Goal: Information Seeking & Learning: Learn about a topic

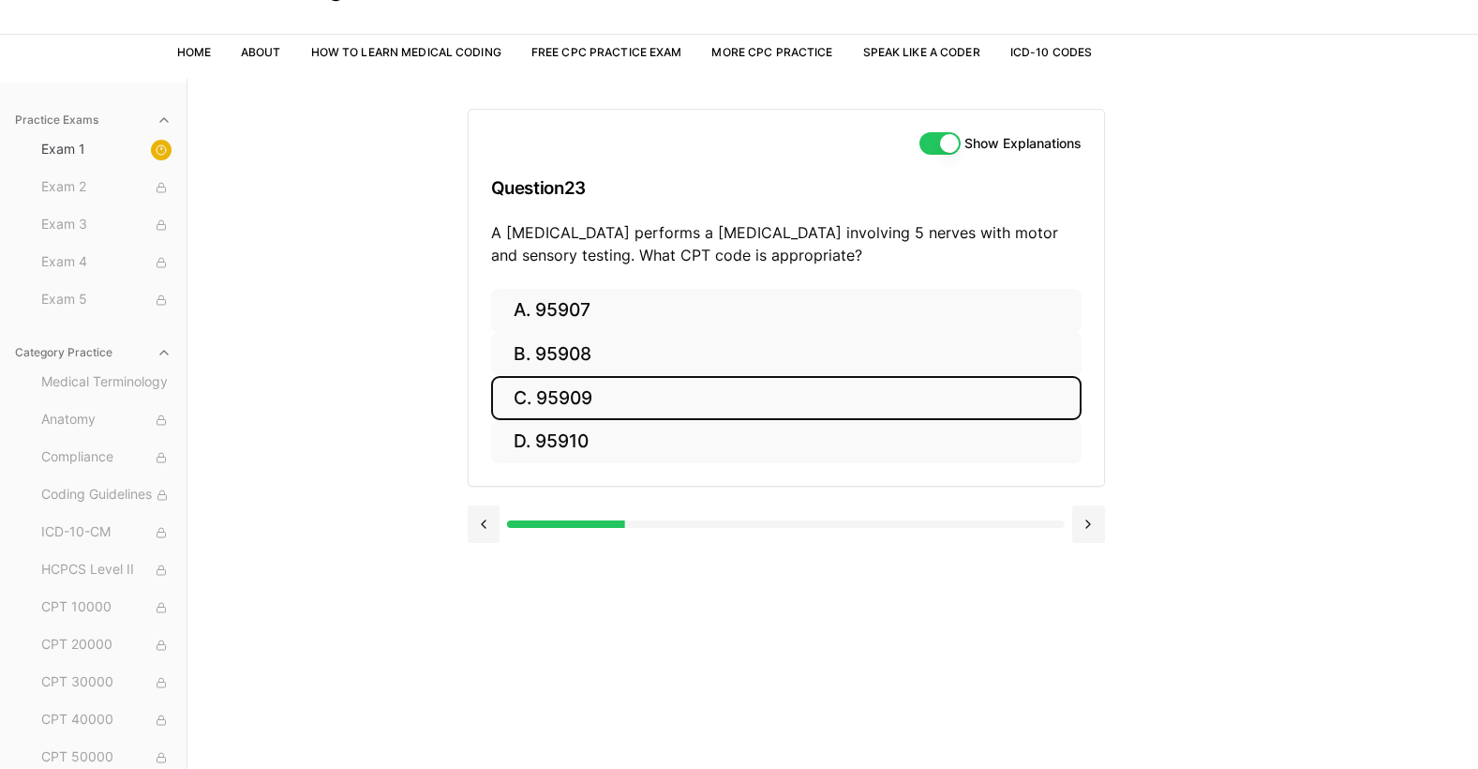
click at [604, 393] on button "C. 95909" at bounding box center [786, 398] width 591 height 44
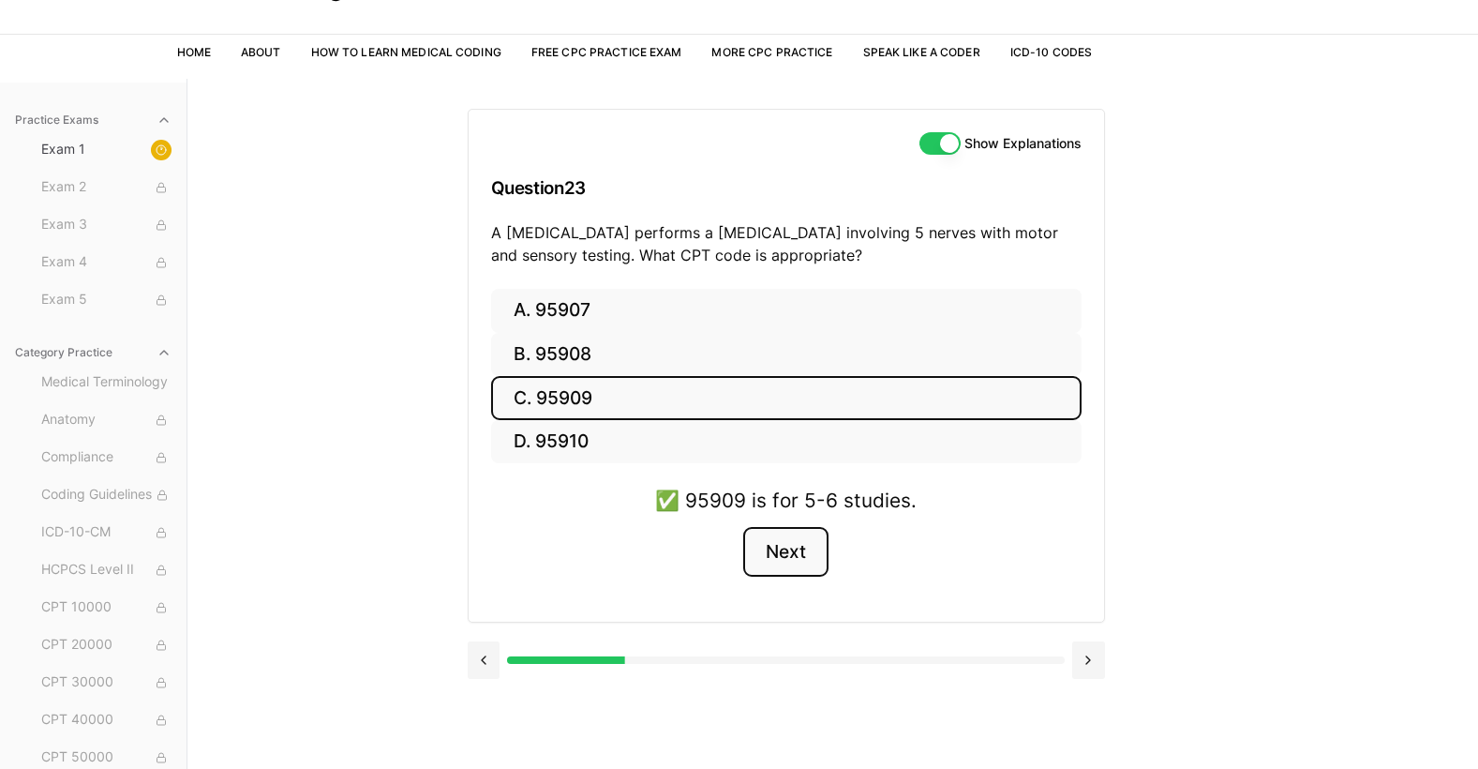
click at [772, 551] on button "Next" at bounding box center [785, 552] width 85 height 51
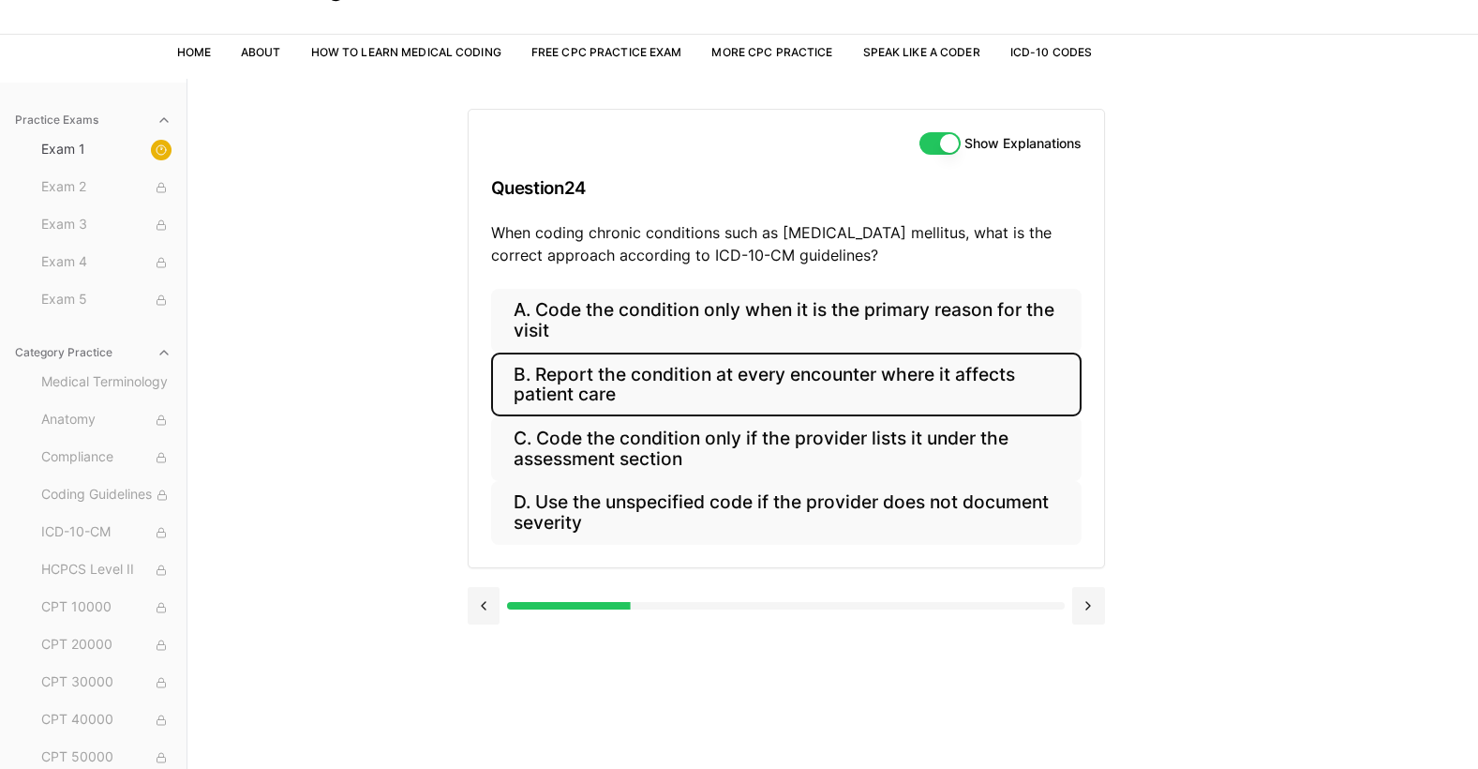
click at [742, 382] on button "B. Report the condition at every encounter where it affects patient care" at bounding box center [786, 384] width 591 height 64
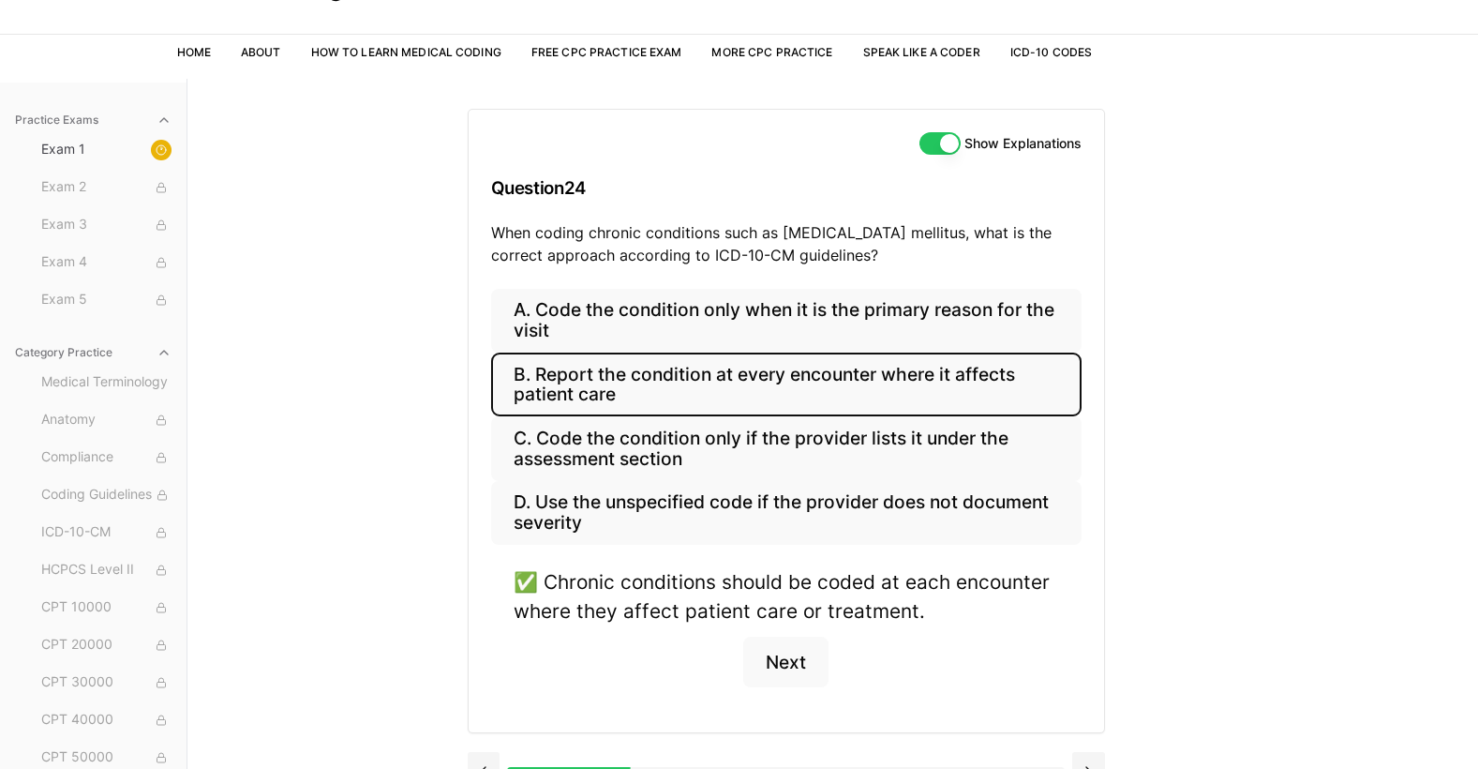
scroll to position [172, 0]
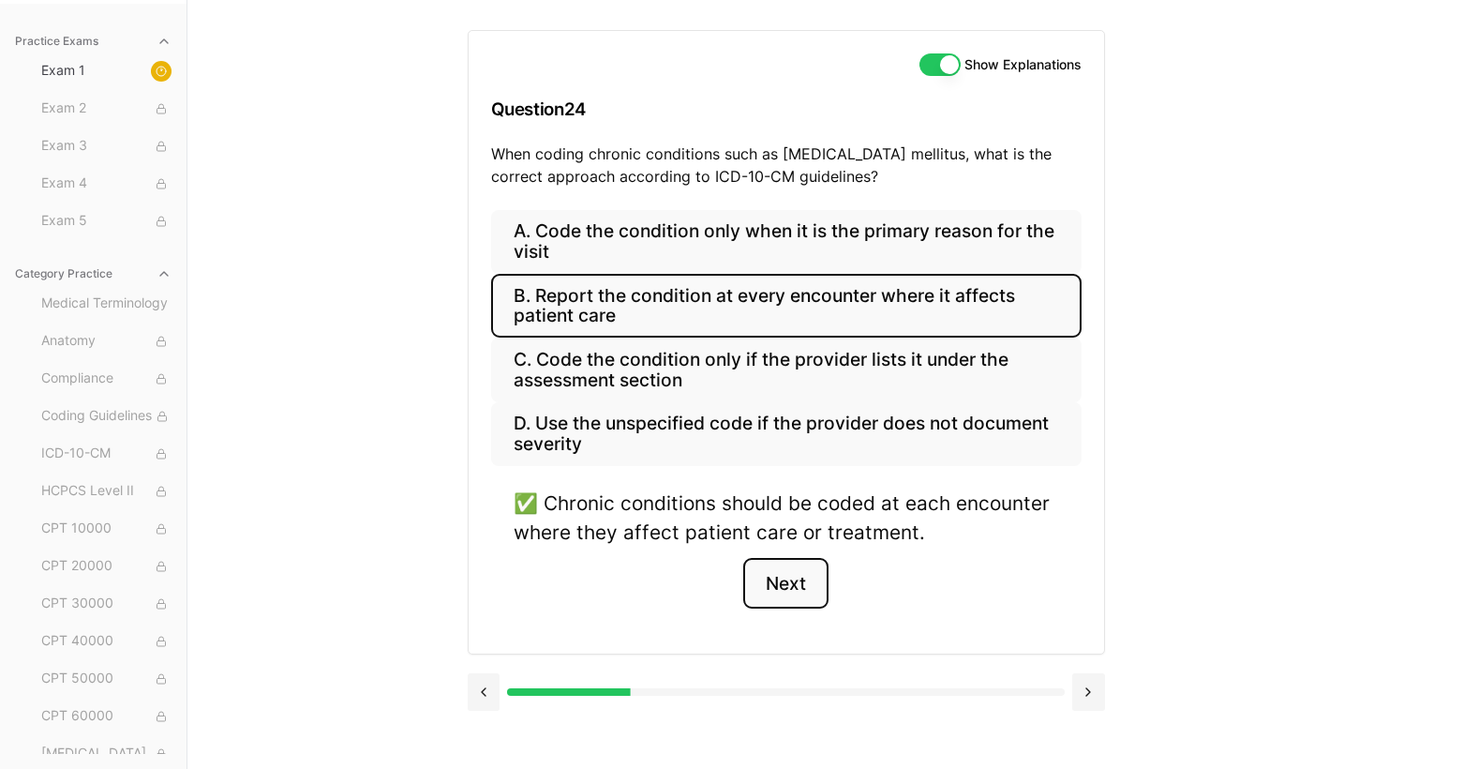
click at [805, 585] on button "Next" at bounding box center [785, 583] width 85 height 51
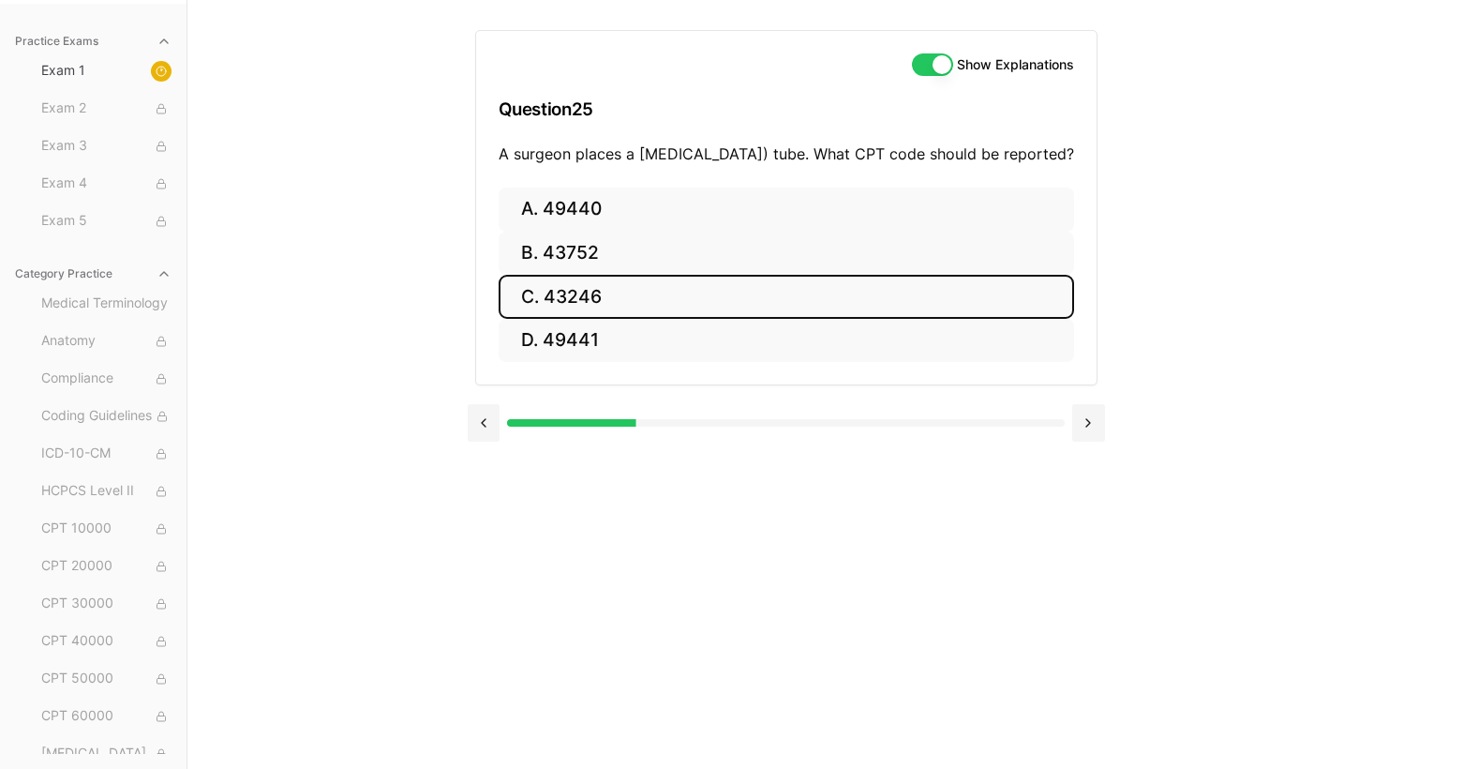
click at [637, 319] on button "C. 43246" at bounding box center [787, 297] width 576 height 44
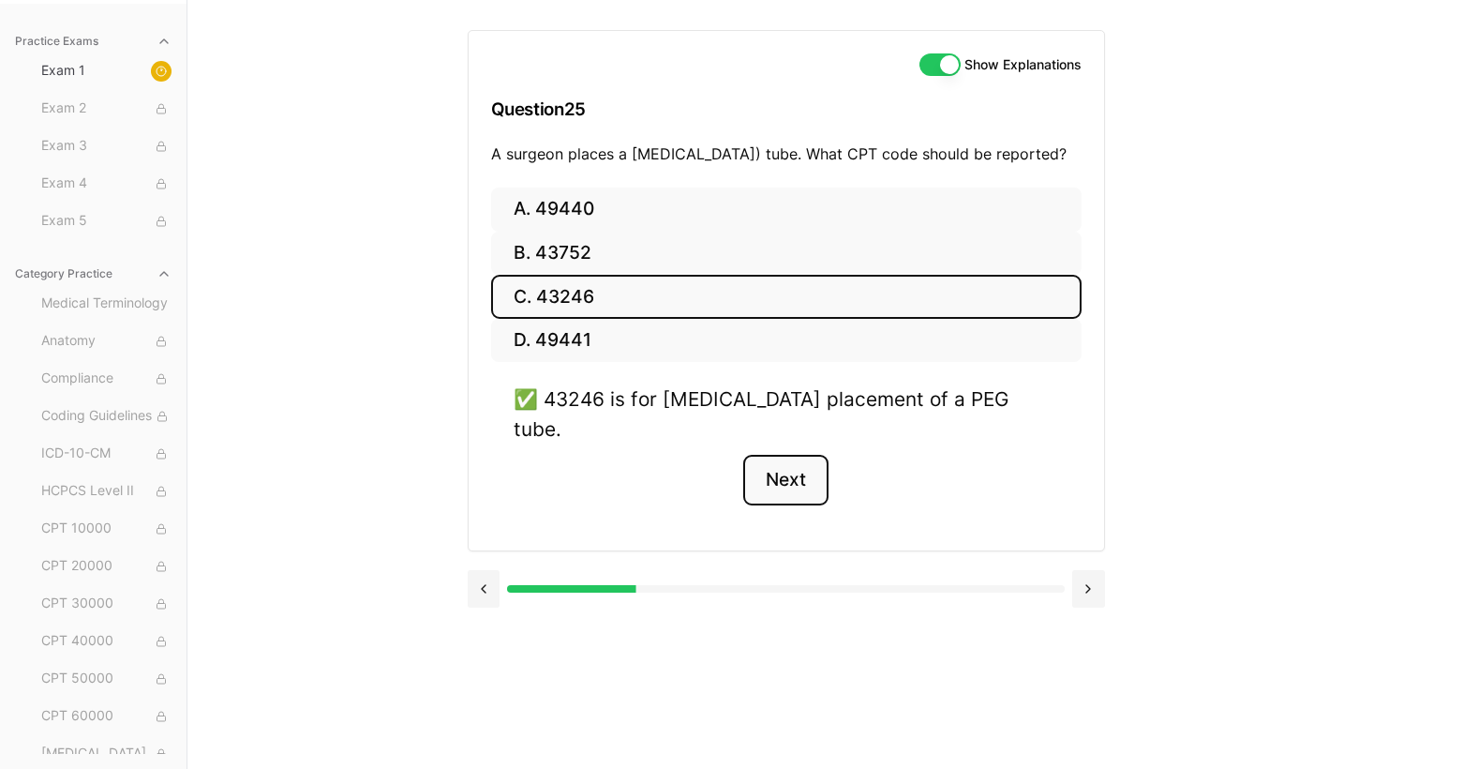
click at [793, 474] on button "Next" at bounding box center [785, 480] width 85 height 51
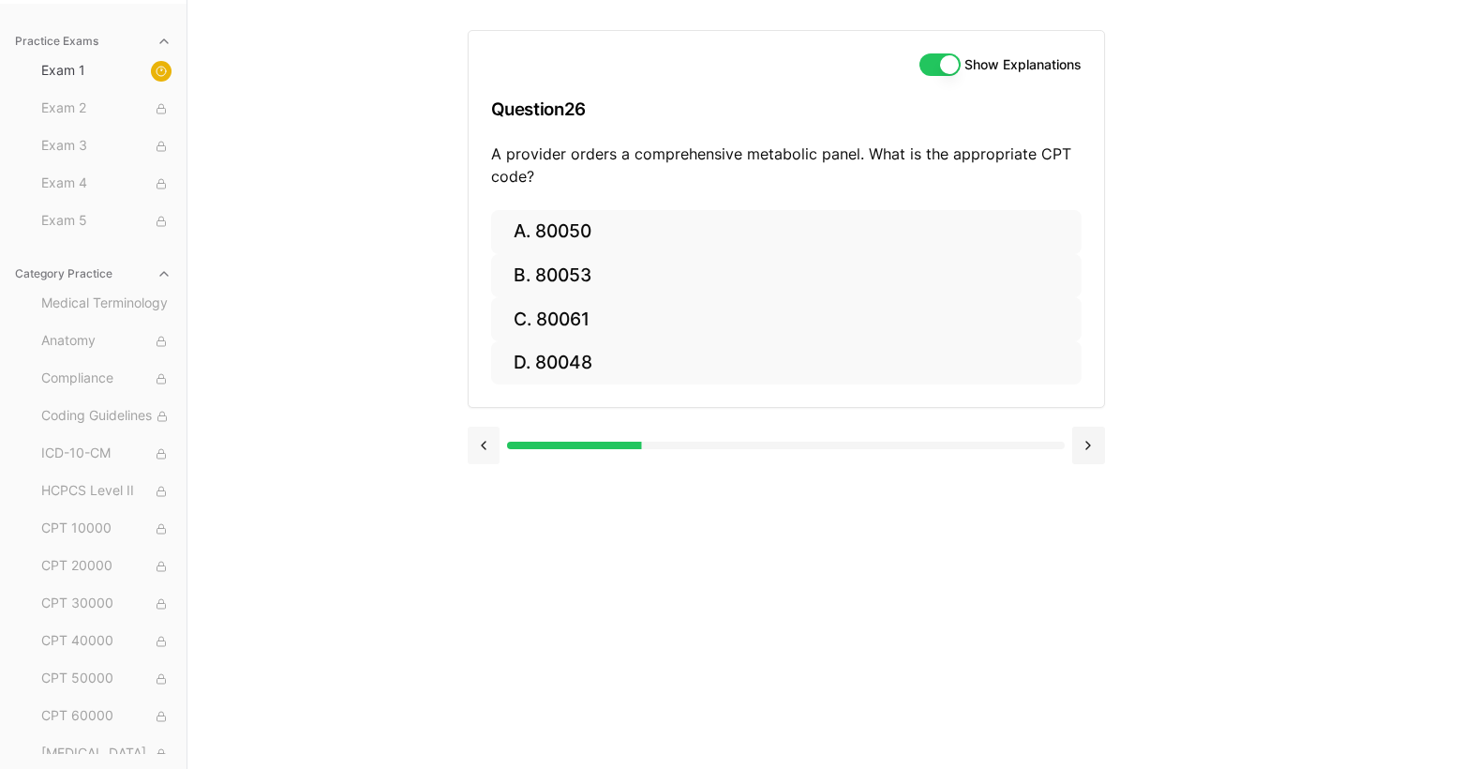
click at [484, 440] on button at bounding box center [484, 445] width 33 height 37
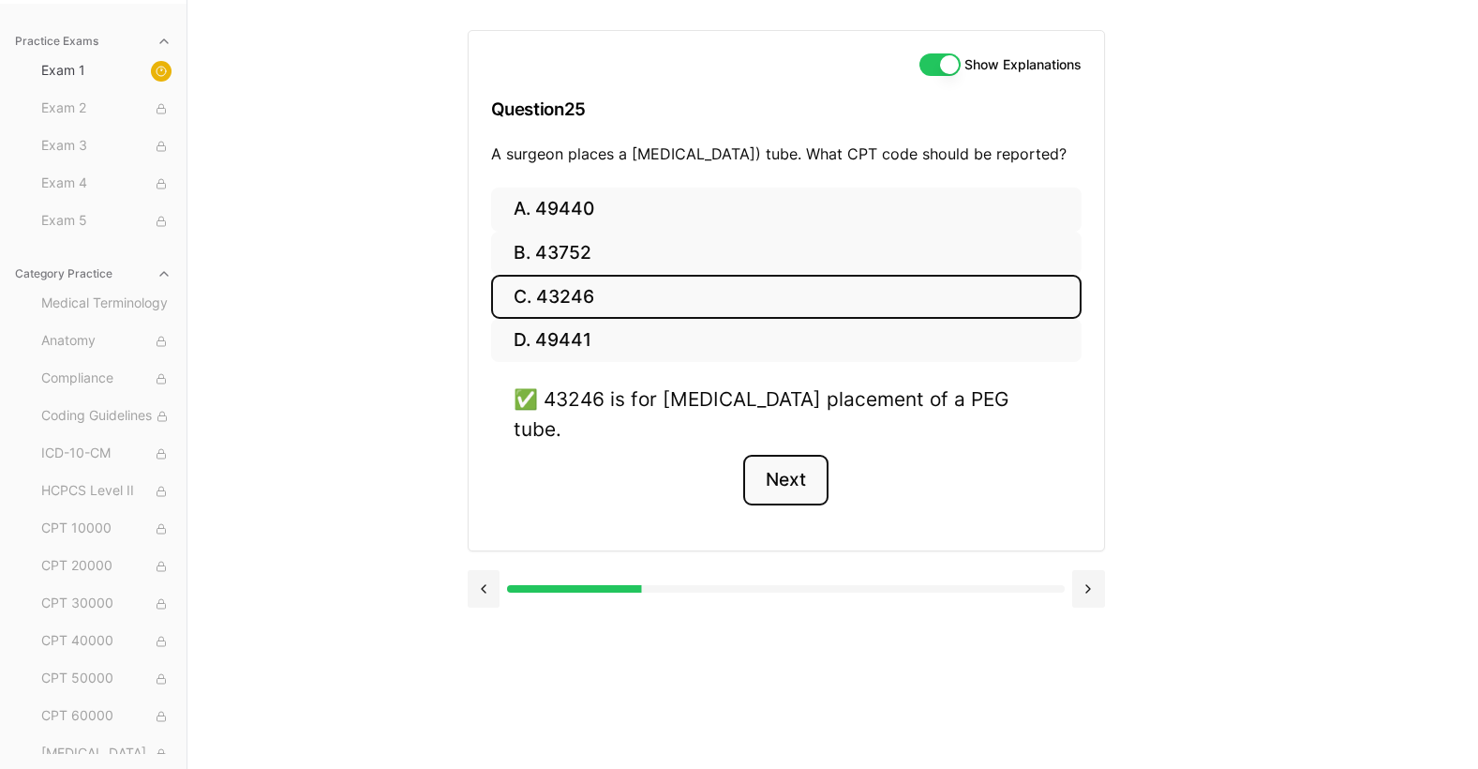
click at [803, 472] on button "Next" at bounding box center [785, 480] width 85 height 51
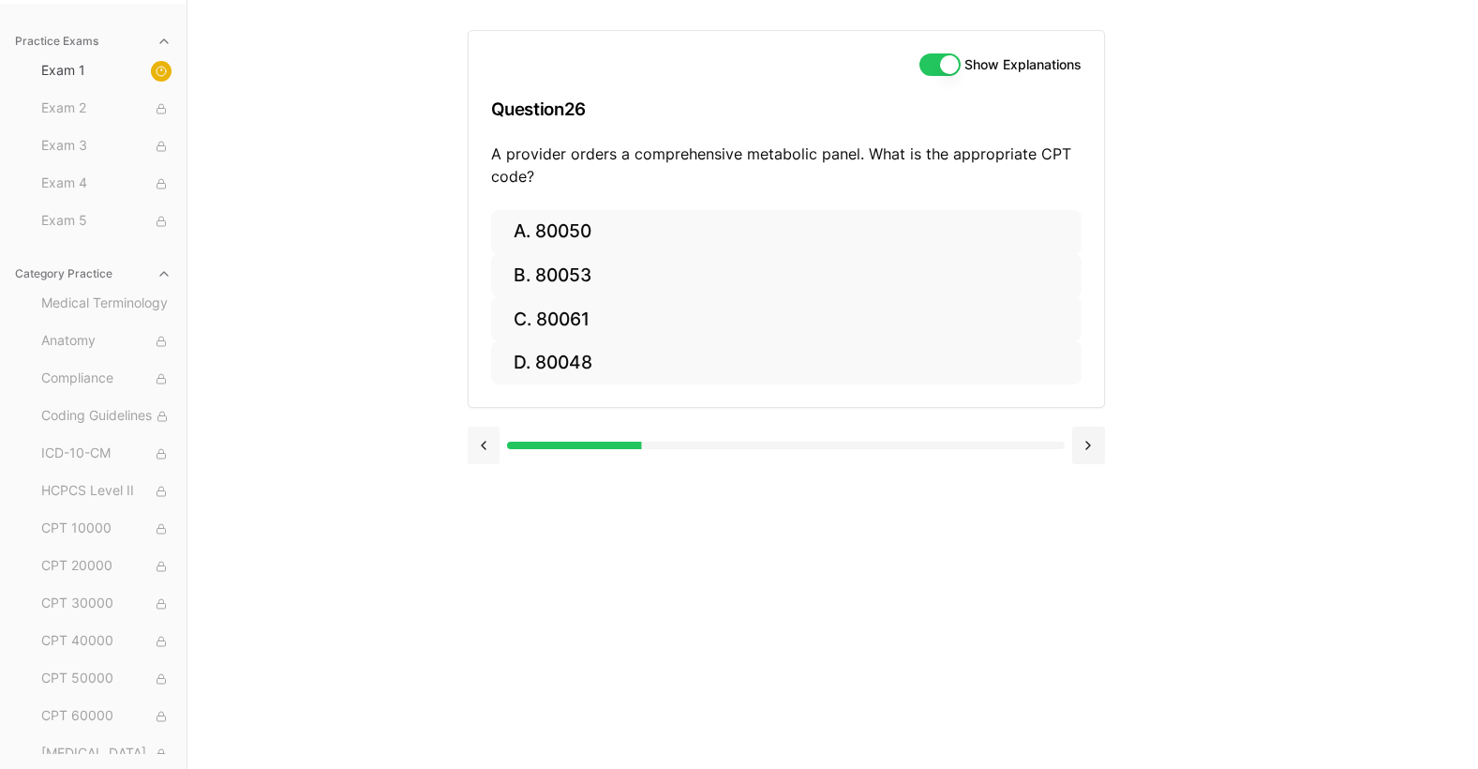
click at [483, 443] on button at bounding box center [484, 445] width 33 height 37
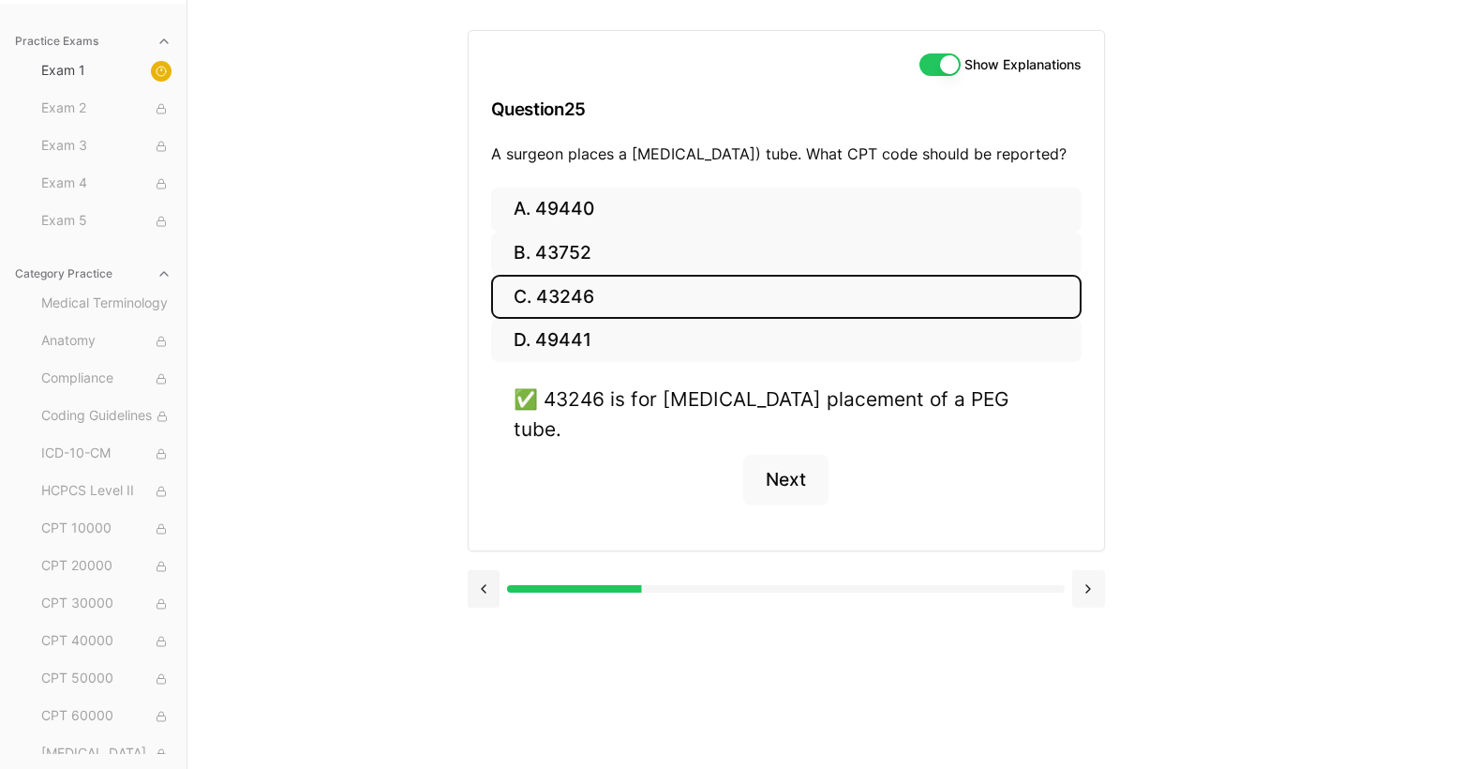
click at [1086, 574] on button at bounding box center [1088, 588] width 33 height 37
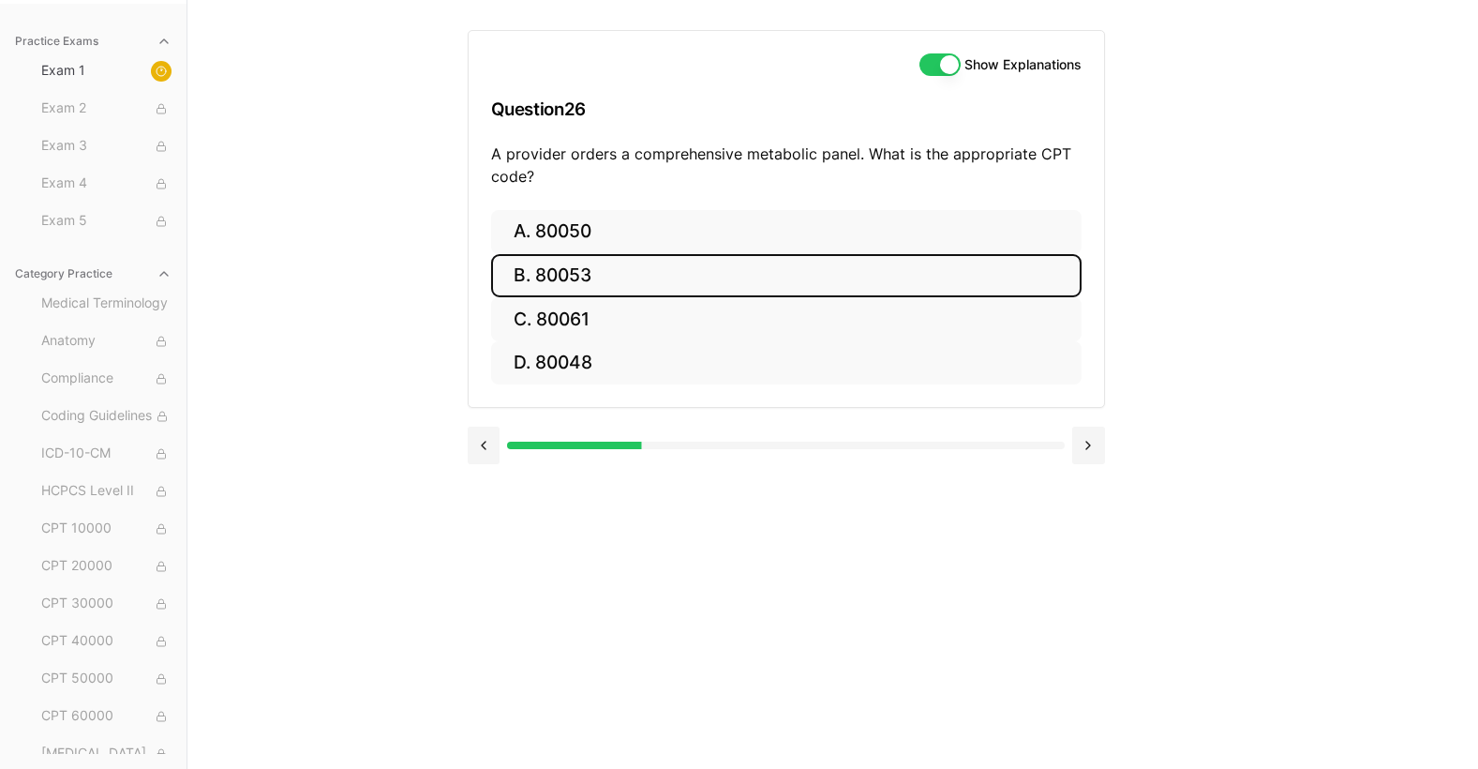
click at [922, 286] on button "B. 80053" at bounding box center [786, 276] width 591 height 44
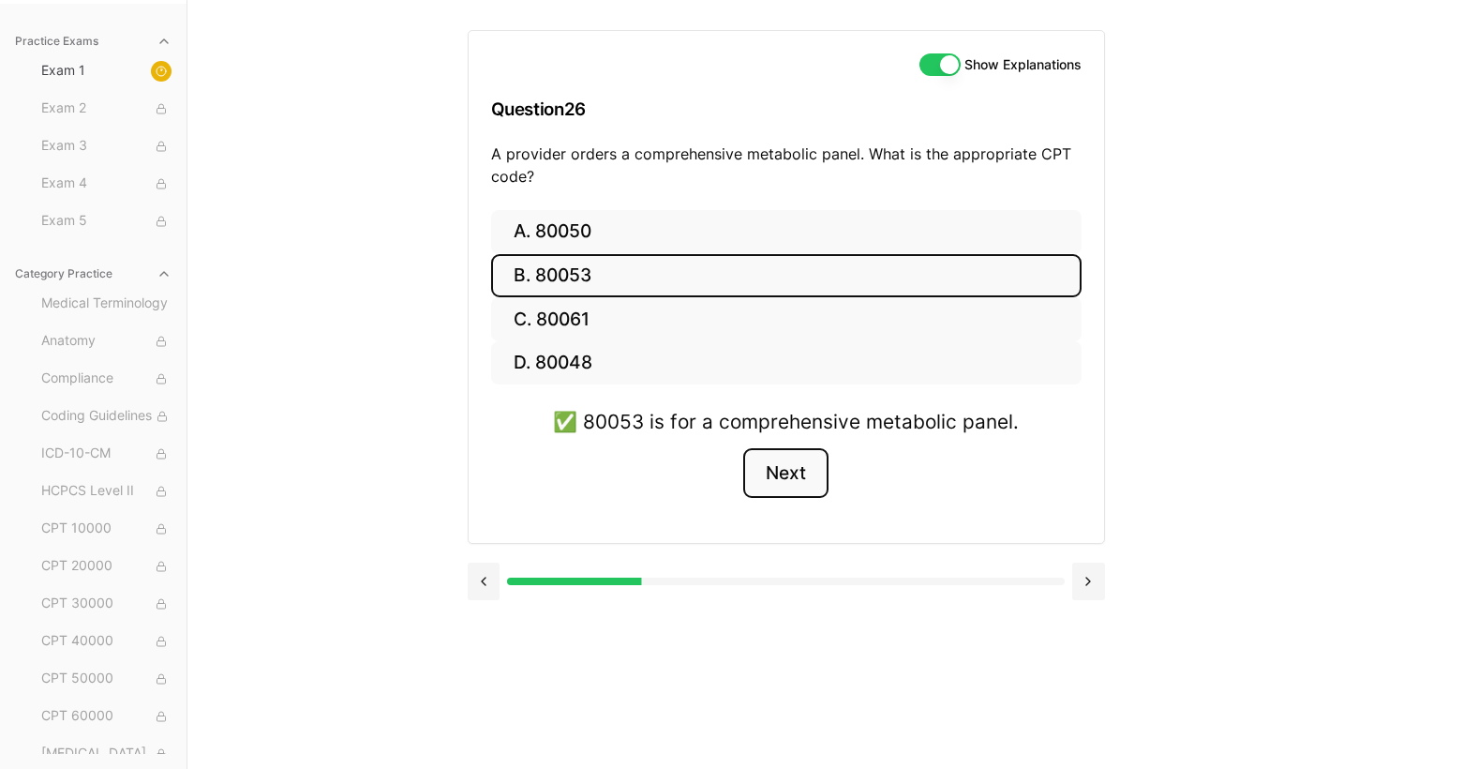
click at [791, 467] on button "Next" at bounding box center [785, 473] width 85 height 51
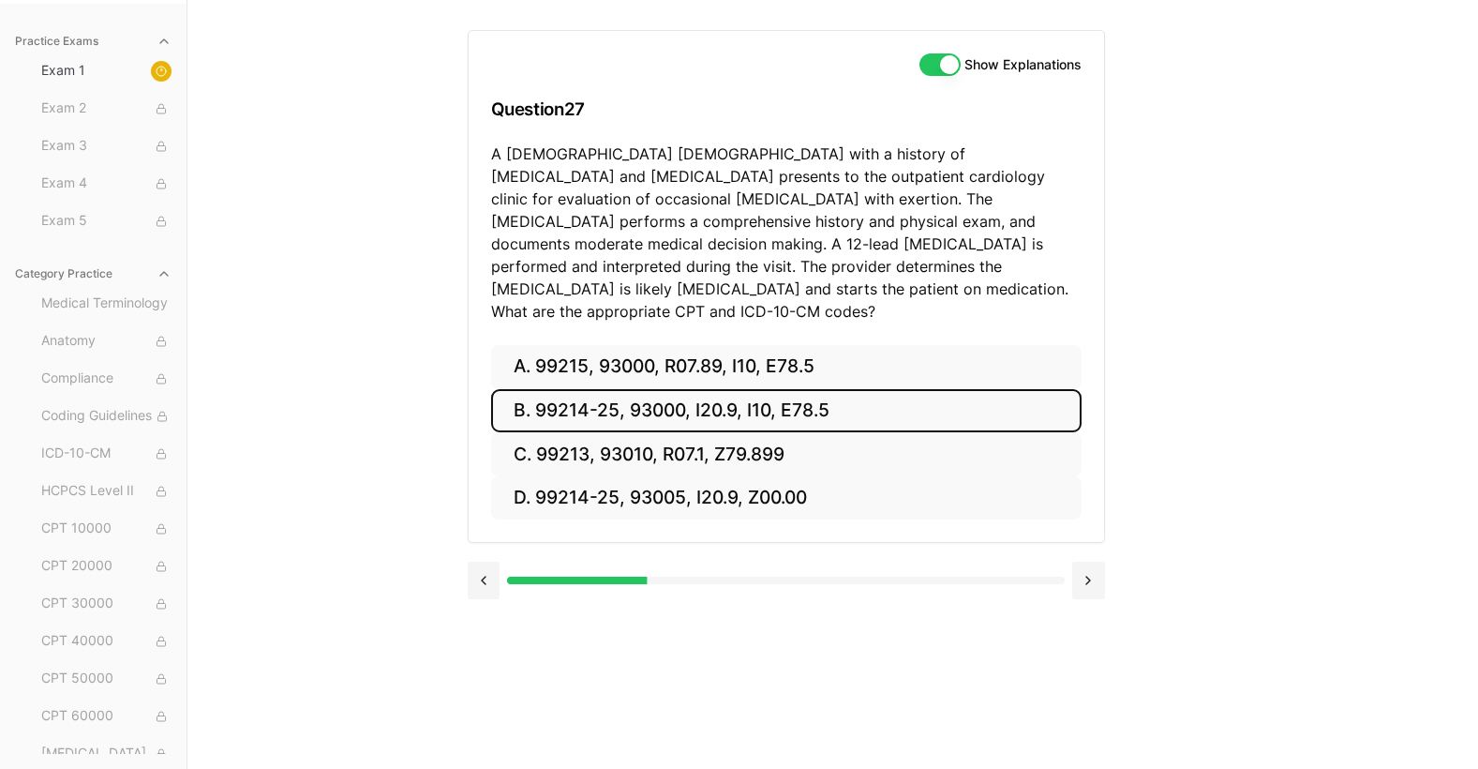
click at [849, 389] on button "B. 99214-25, 93000, I20.9, I10, E78.5" at bounding box center [786, 411] width 591 height 44
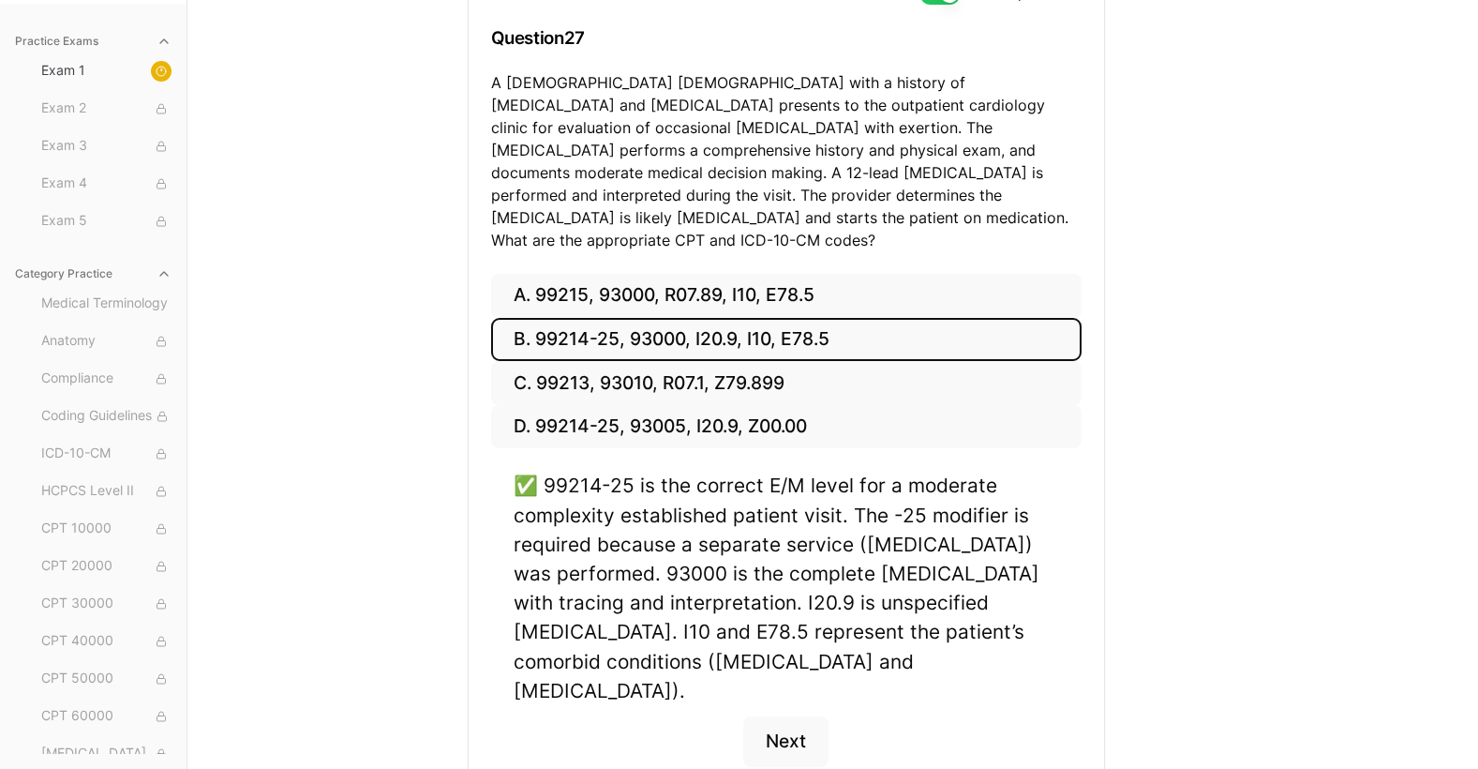
scroll to position [247, 0]
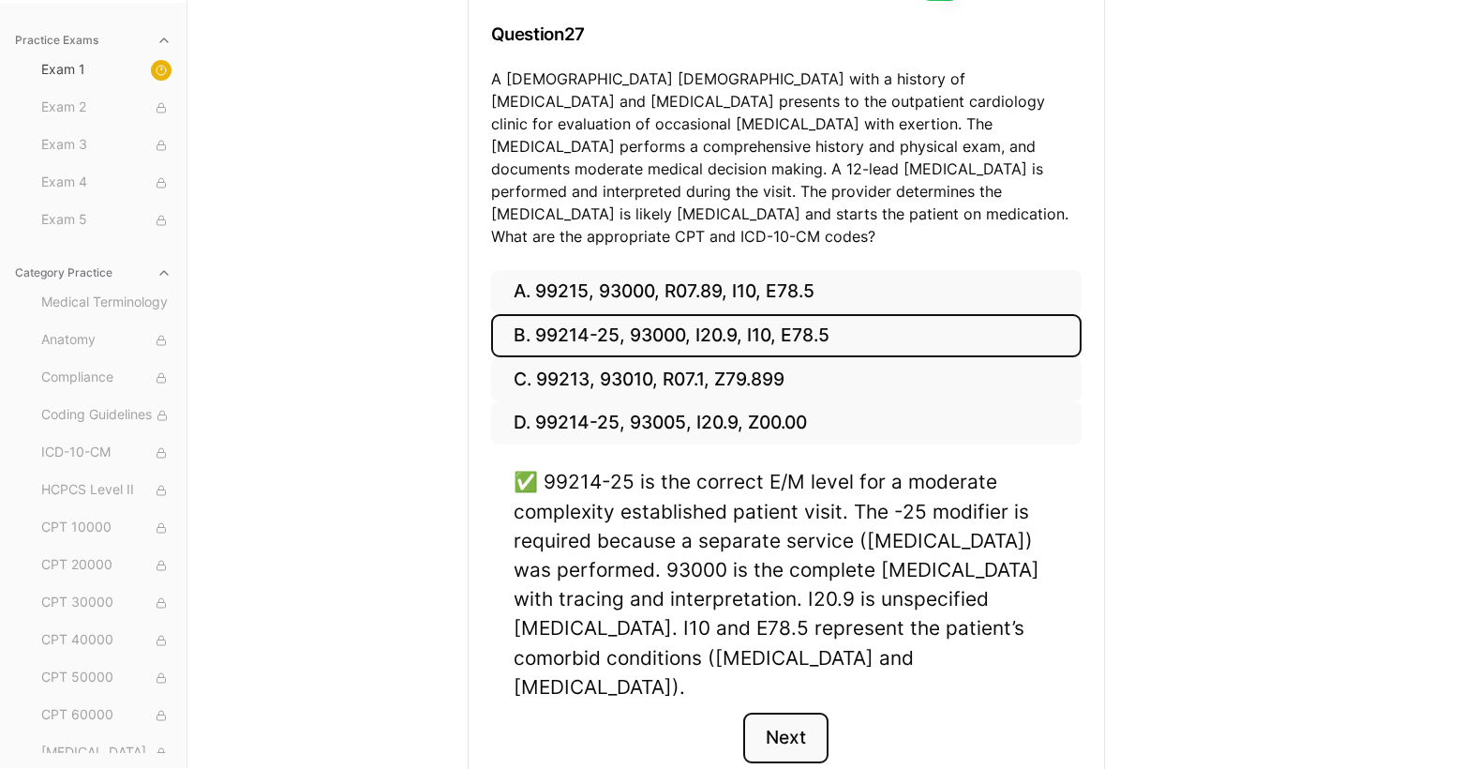
click at [785, 712] on button "Next" at bounding box center [785, 737] width 85 height 51
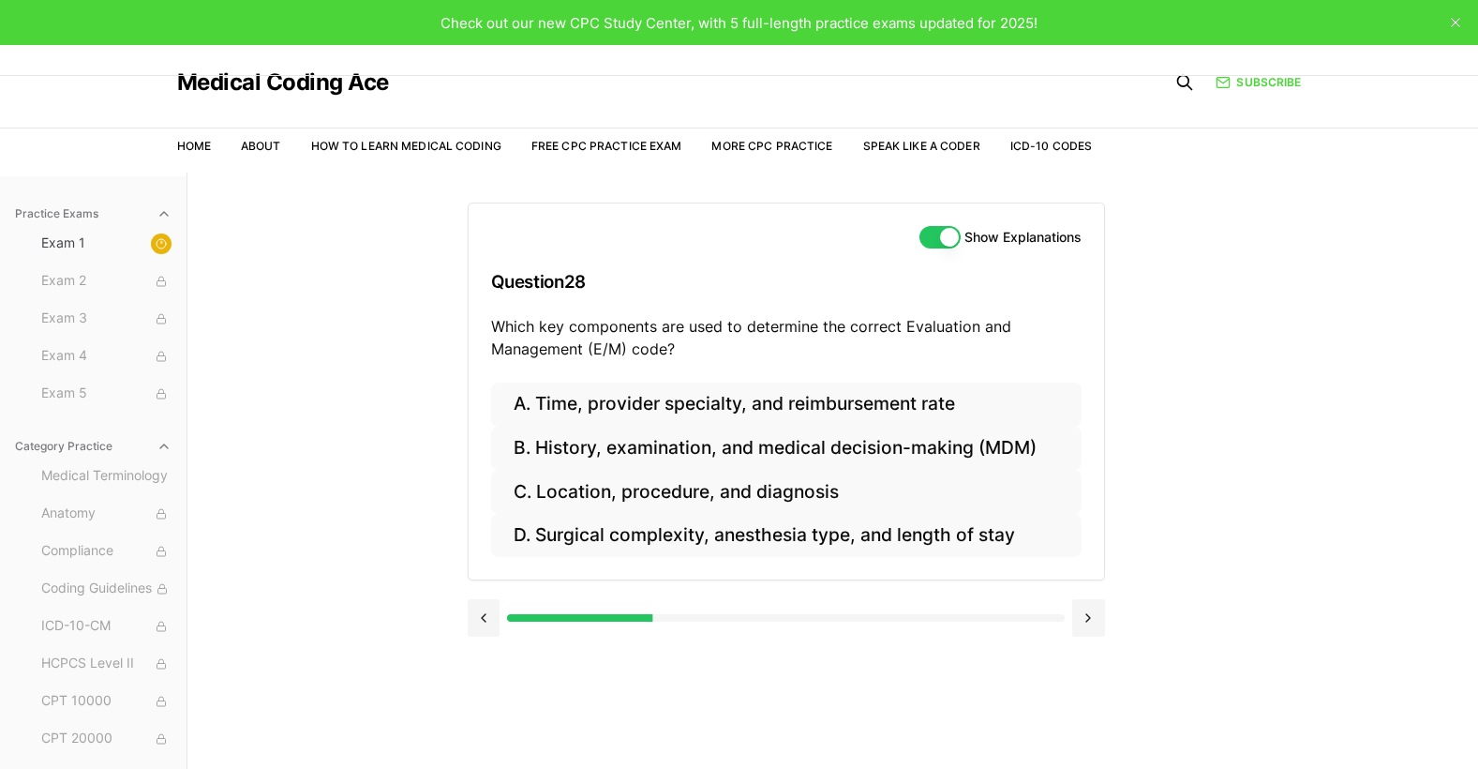
scroll to position [172, 0]
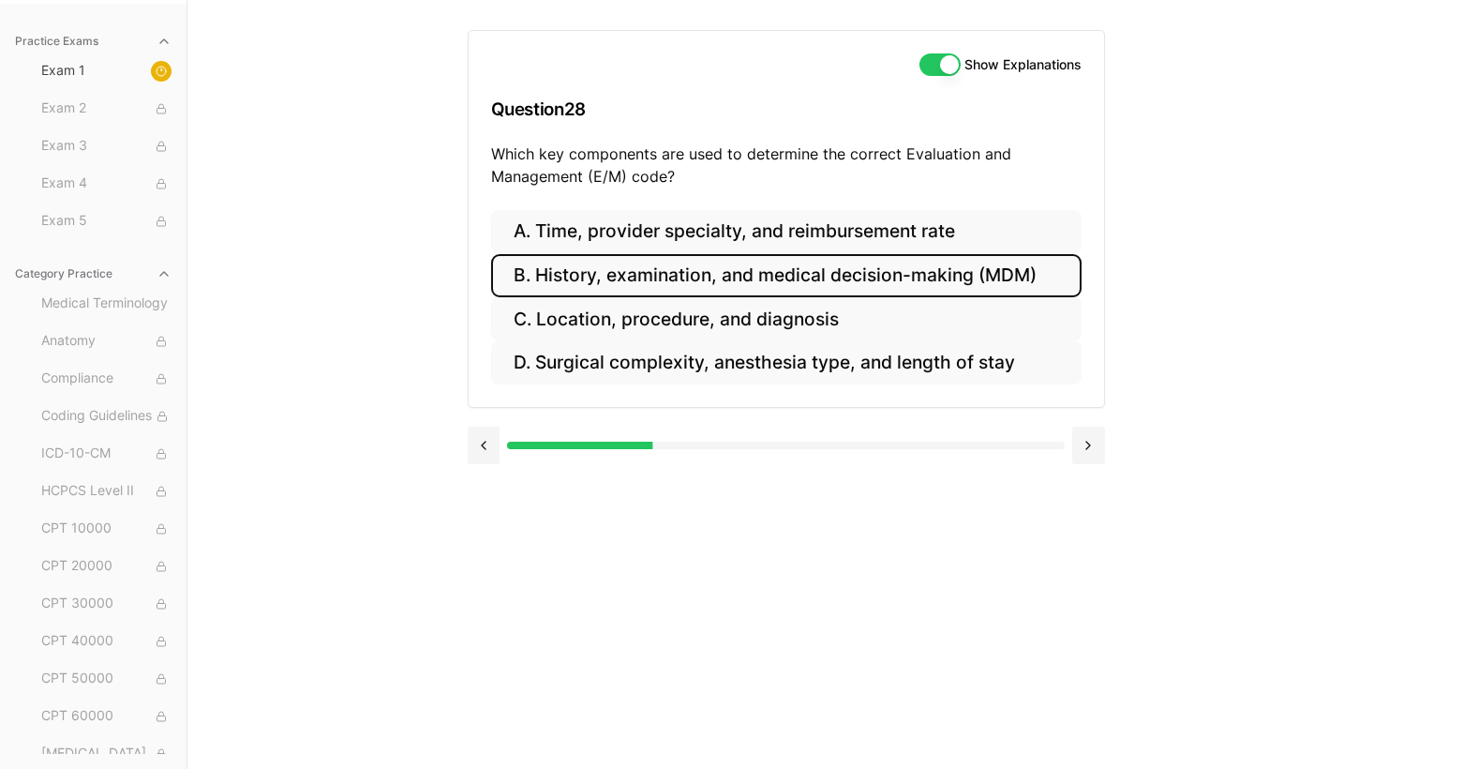
click at [746, 282] on button "B. History, examination, and medical decision-making (MDM)" at bounding box center [786, 276] width 591 height 44
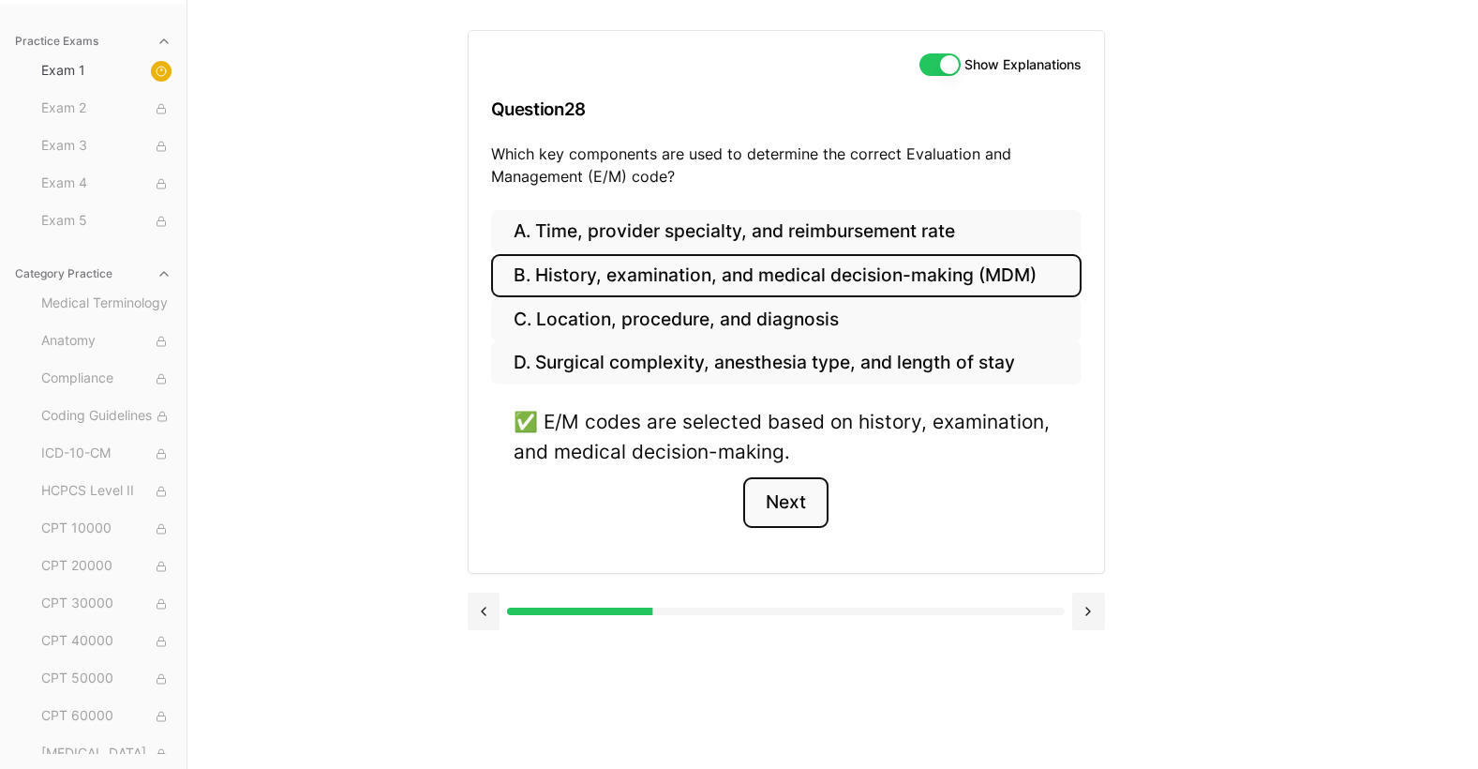
click at [781, 499] on button "Next" at bounding box center [785, 502] width 85 height 51
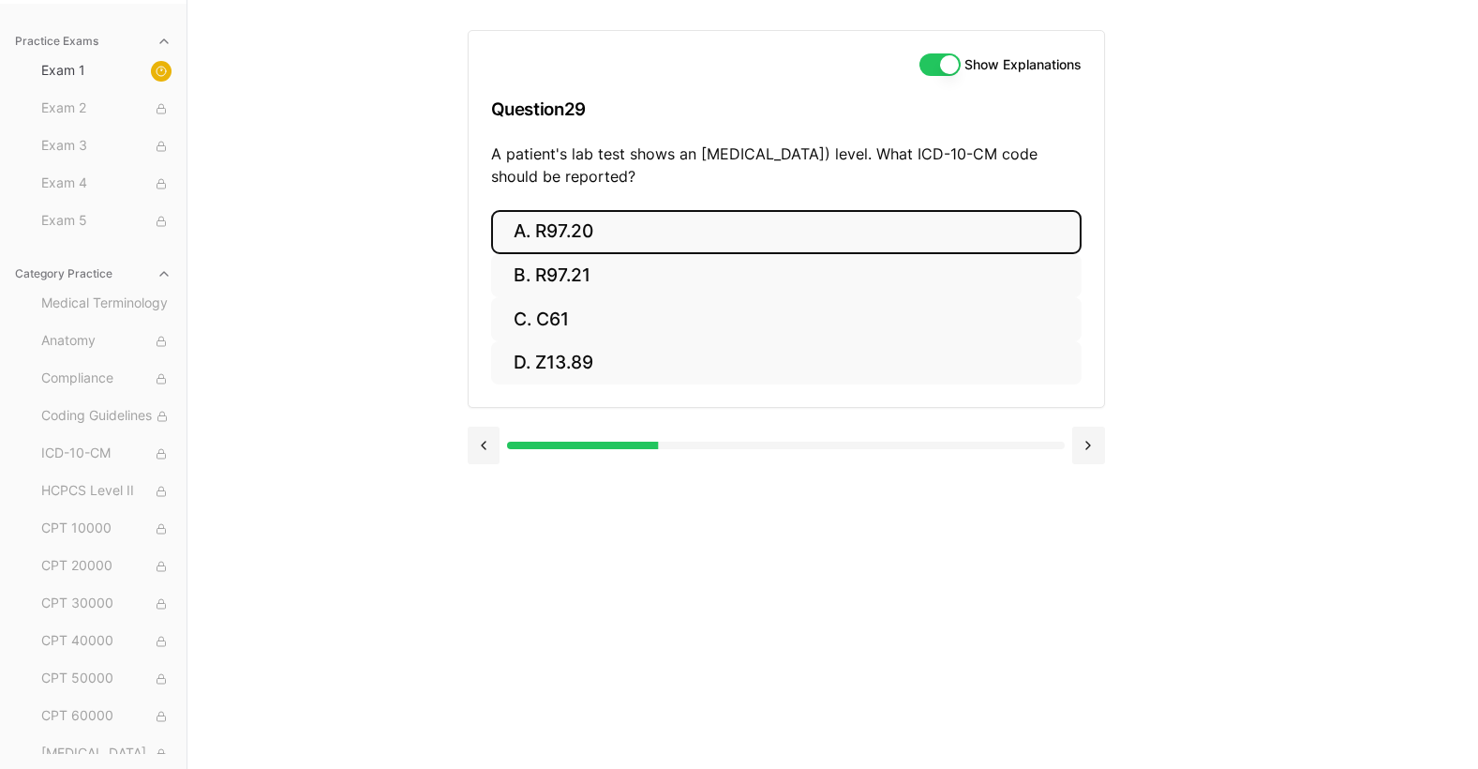
click at [586, 242] on button "A. R97.20" at bounding box center [786, 232] width 591 height 44
